Goal: Task Accomplishment & Management: Manage account settings

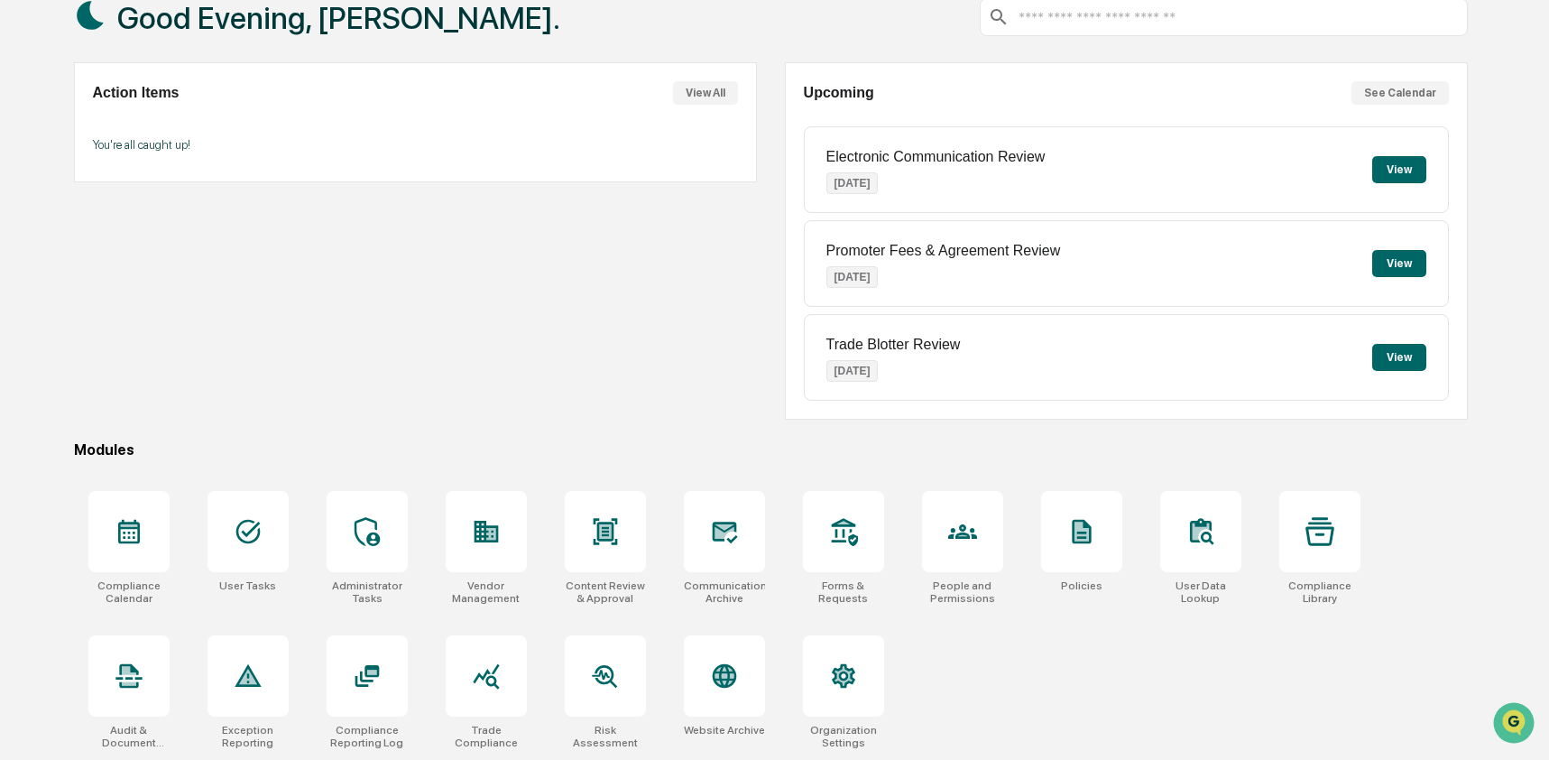
scroll to position [117, 0]
click at [716, 677] on icon at bounding box center [724, 676] width 24 height 24
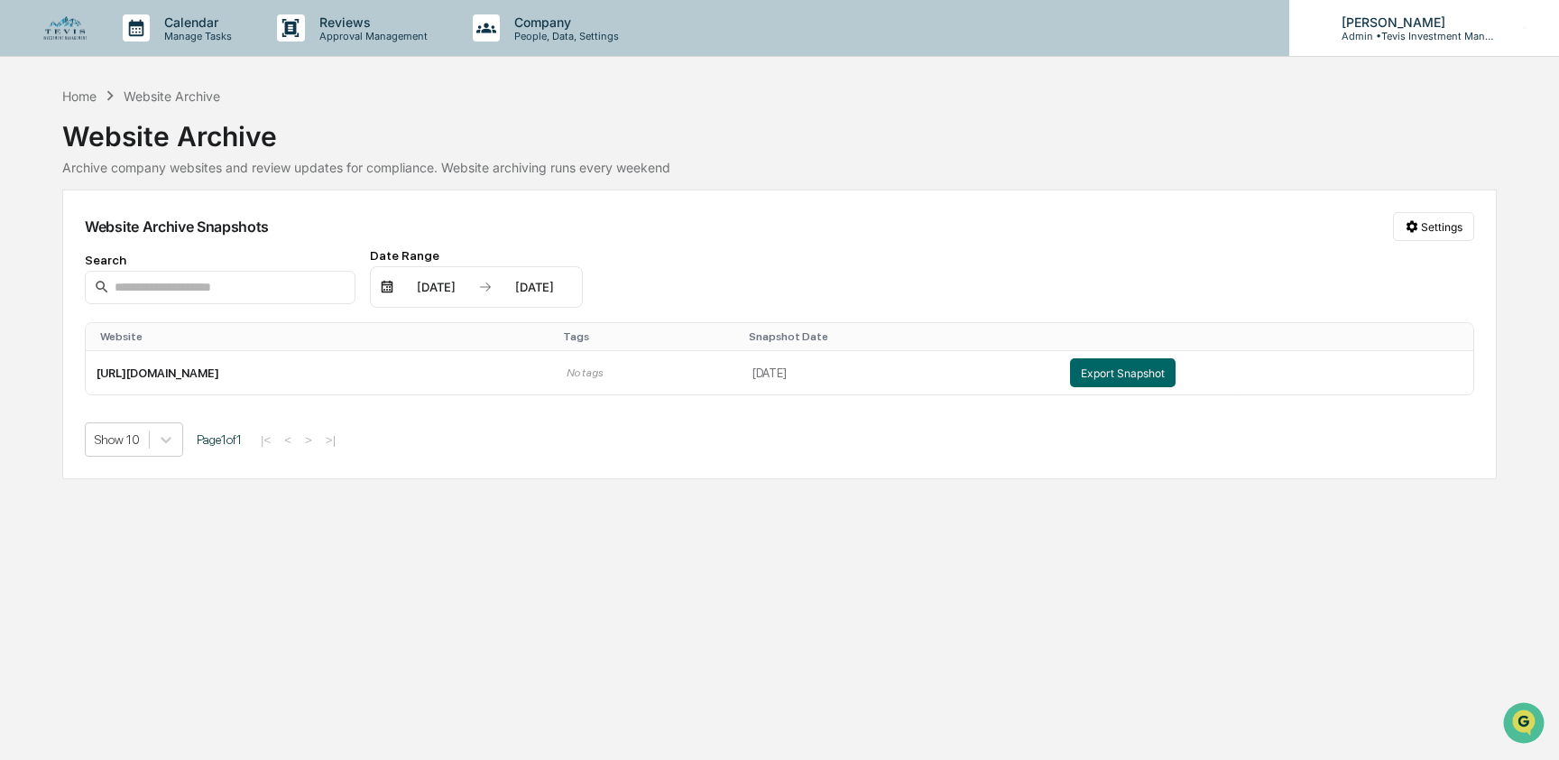
click at [1415, 26] on p "[PERSON_NAME]" at bounding box center [1411, 21] width 168 height 15
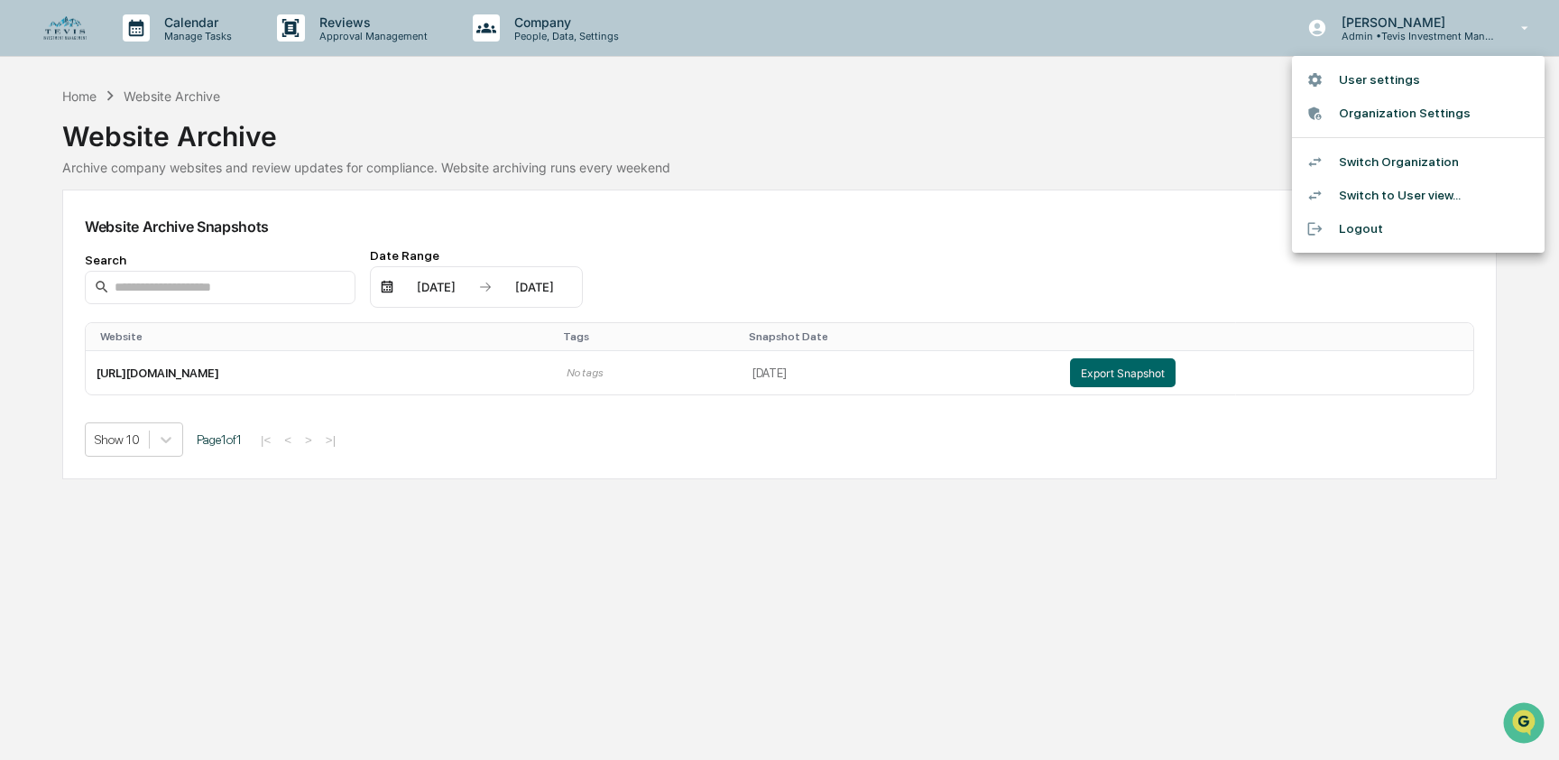
click at [1413, 163] on li "Switch Organization" at bounding box center [1418, 161] width 253 height 33
